Goal: Task Accomplishment & Management: Use online tool/utility

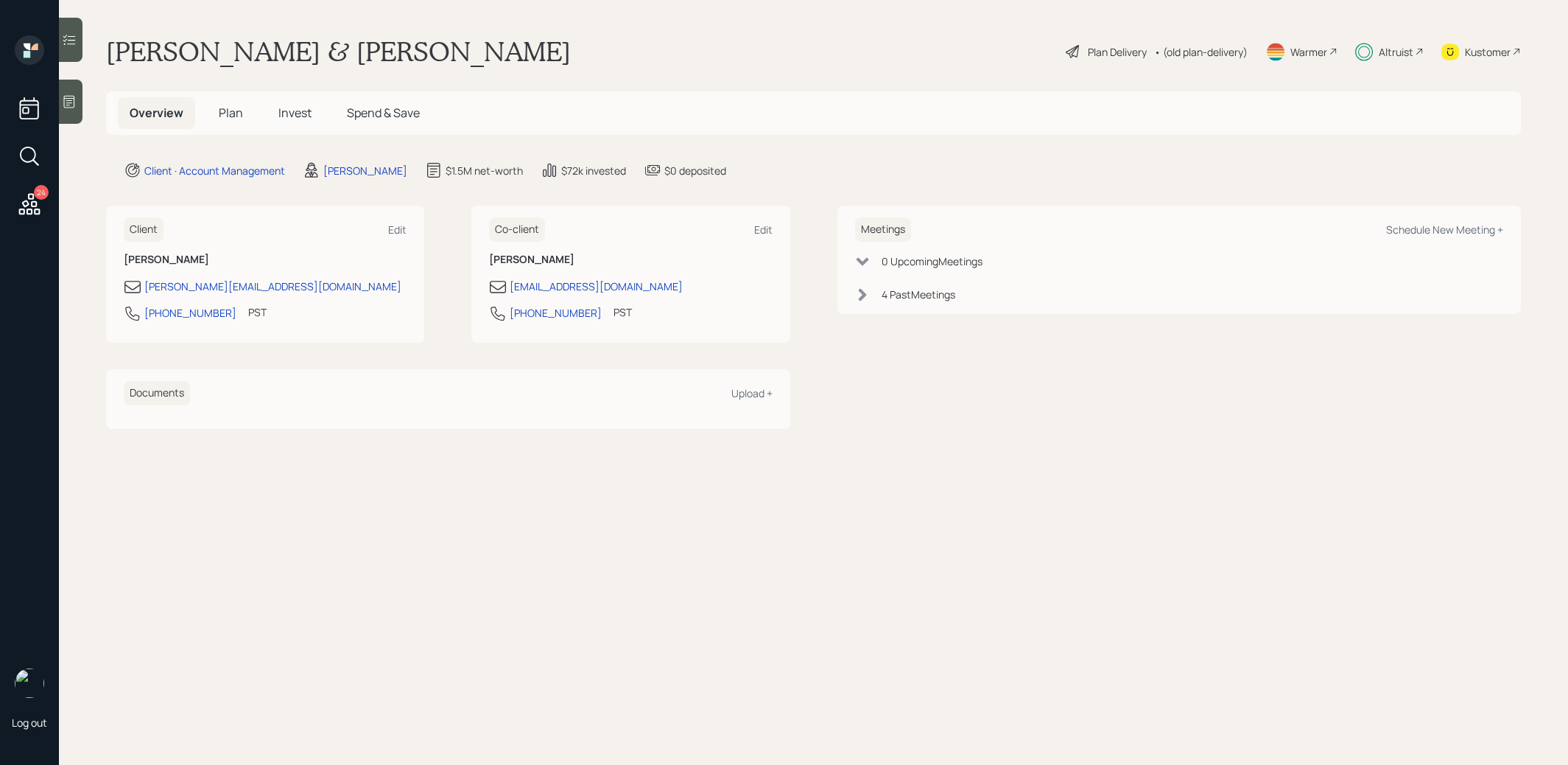
click at [237, 114] on span "Plan" at bounding box center [231, 113] width 24 height 17
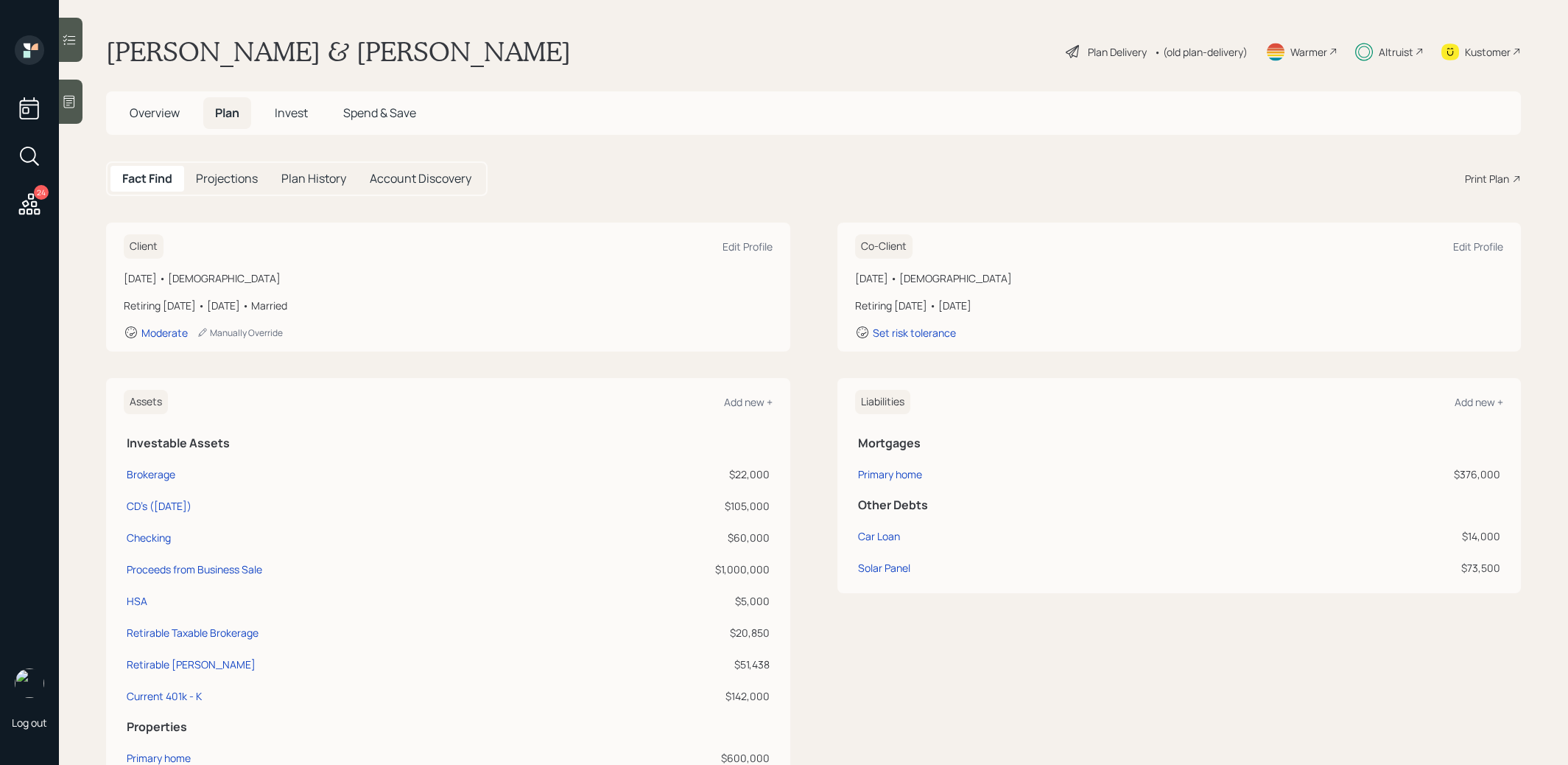
click at [1199, 54] on div "• (old plan-delivery)" at bounding box center [1201, 52] width 93 height 16
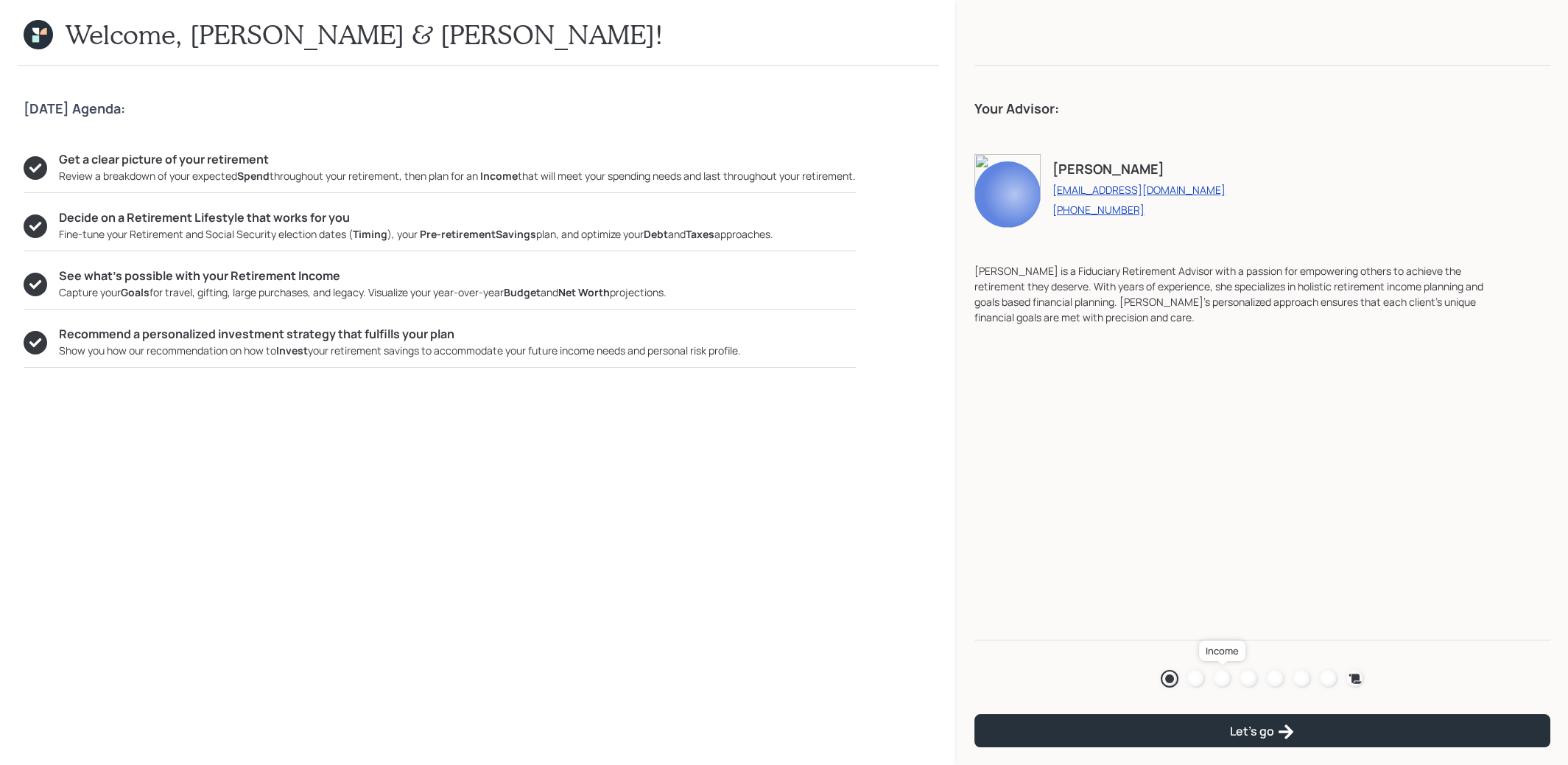
click at [1219, 675] on div at bounding box center [1222, 678] width 17 height 17
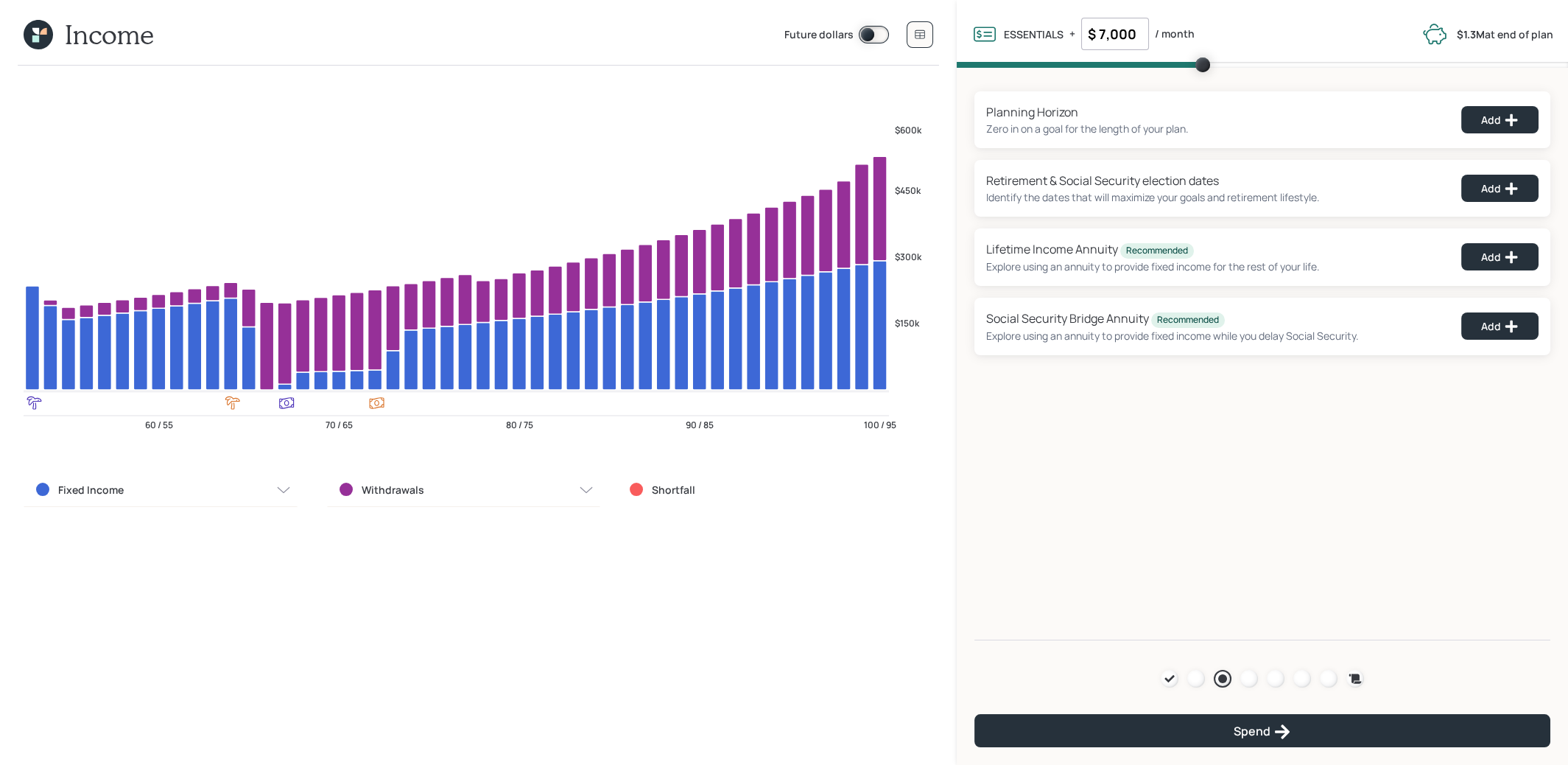
click at [34, 34] on icon at bounding box center [38, 34] width 29 height 29
